Goal: Information Seeking & Learning: Learn about a topic

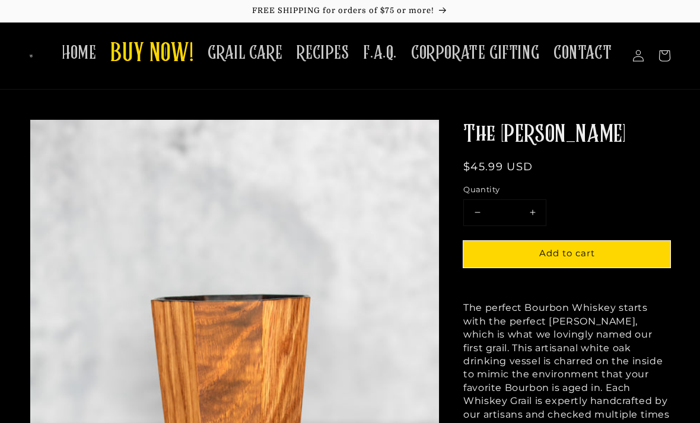
click at [259, 55] on span "GRAIL CARE" at bounding box center [245, 53] width 75 height 23
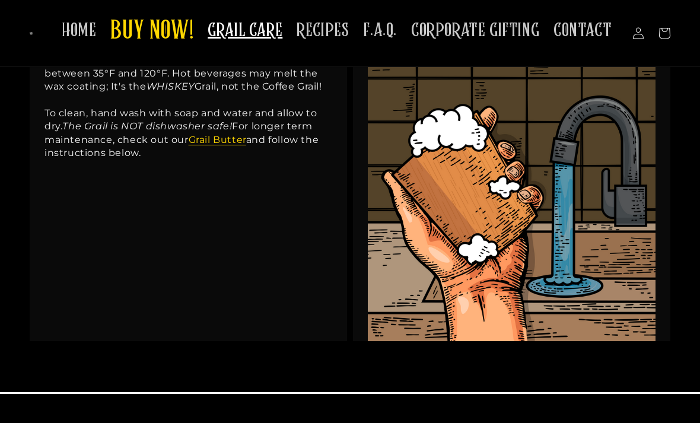
scroll to position [246, 0]
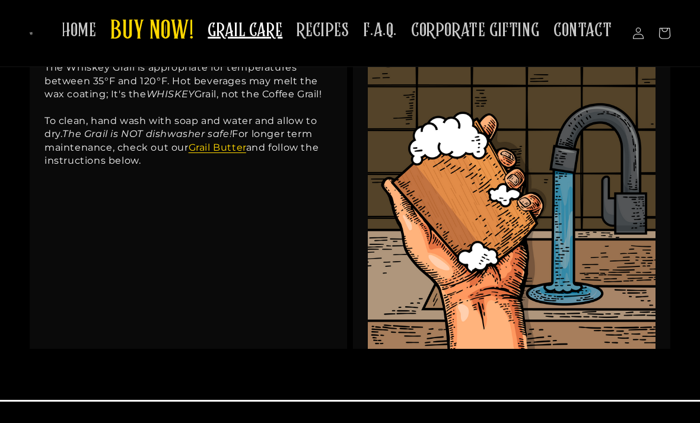
click at [208, 142] on link "Grail Butter" at bounding box center [218, 147] width 58 height 11
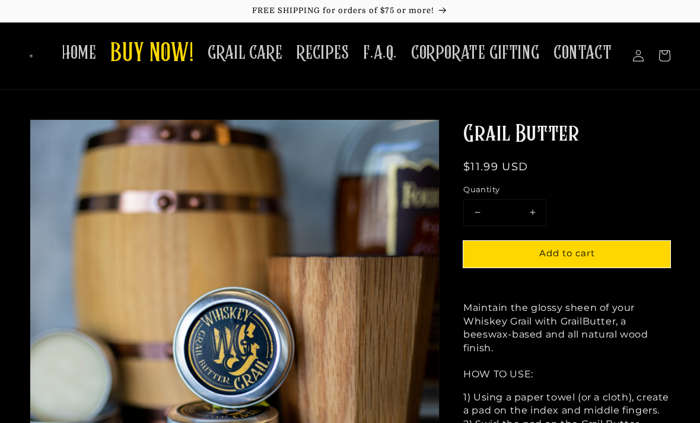
click at [164, 57] on span "BUY NOW!" at bounding box center [151, 54] width 83 height 33
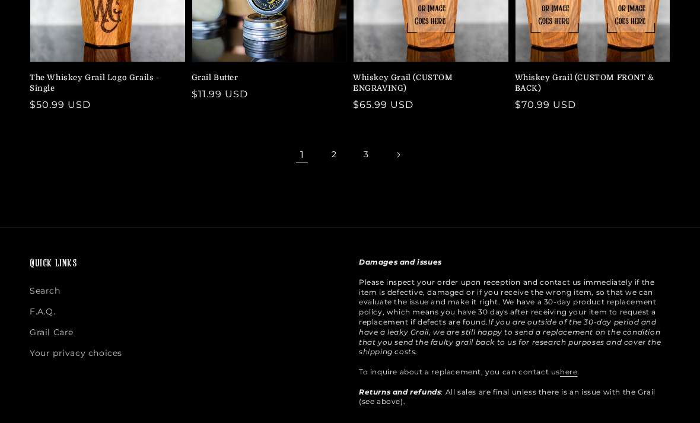
scroll to position [470, 0]
click at [339, 147] on link "2" at bounding box center [334, 155] width 26 height 26
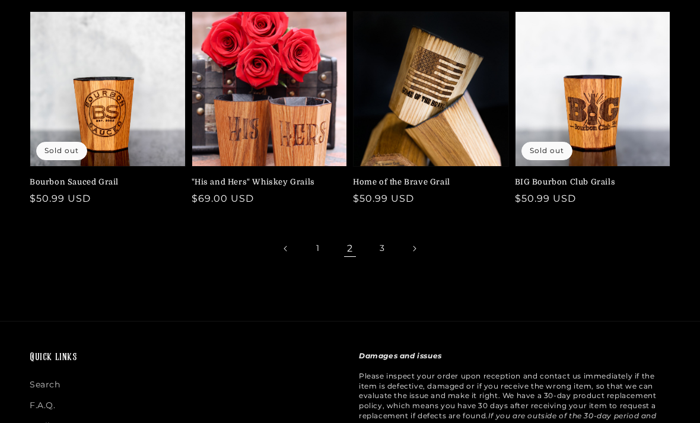
scroll to position [377, 0]
click at [383, 276] on main "Collection: All Filter: Category 0 selected Reset All (16)" at bounding box center [350, 17] width 700 height 608
click at [385, 242] on link "3" at bounding box center [382, 249] width 26 height 26
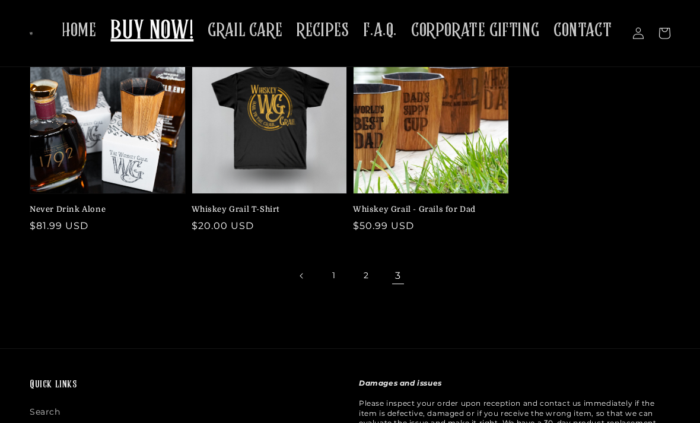
scroll to position [103, 0]
click at [330, 268] on link "1" at bounding box center [334, 276] width 26 height 26
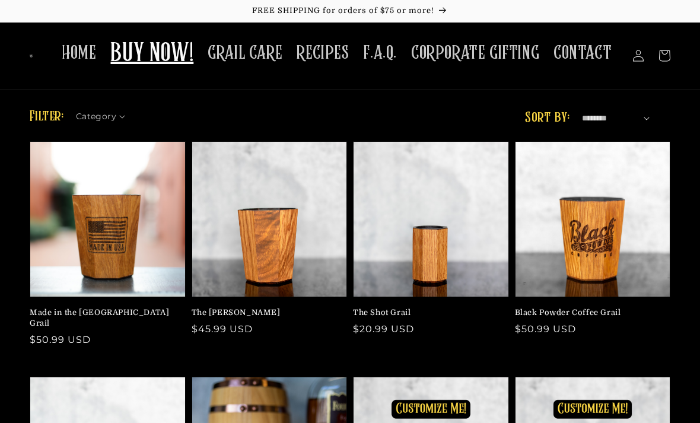
click at [271, 307] on link "The [PERSON_NAME]" at bounding box center [266, 312] width 149 height 11
